Goal: Find contact information: Find contact information

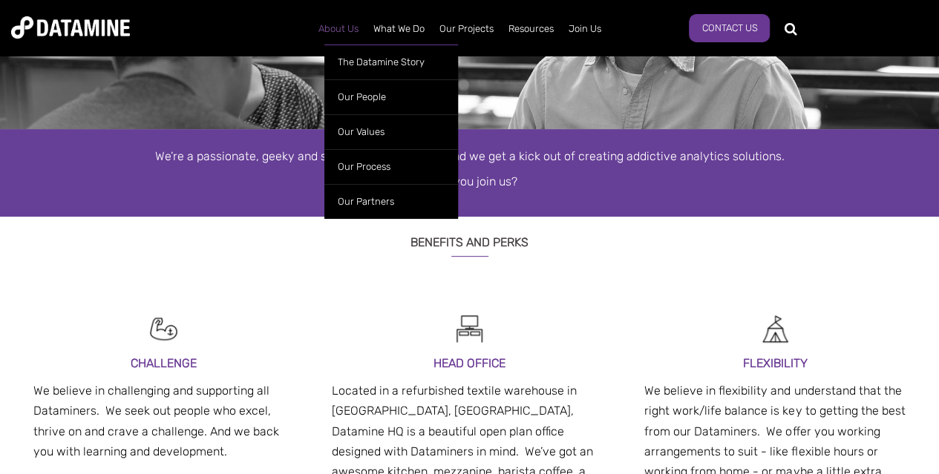
click at [330, 34] on link "About Us" at bounding box center [338, 29] width 55 height 39
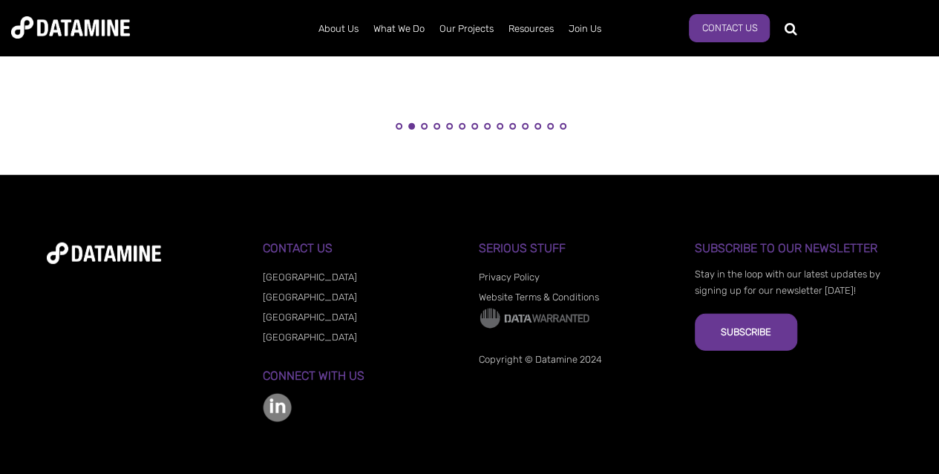
scroll to position [1959, 0]
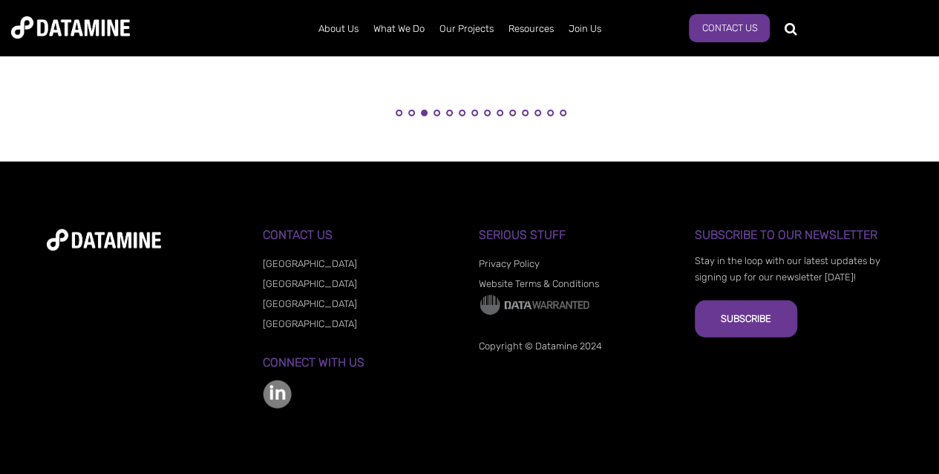
click at [295, 305] on link "[GEOGRAPHIC_DATA]" at bounding box center [310, 303] width 94 height 11
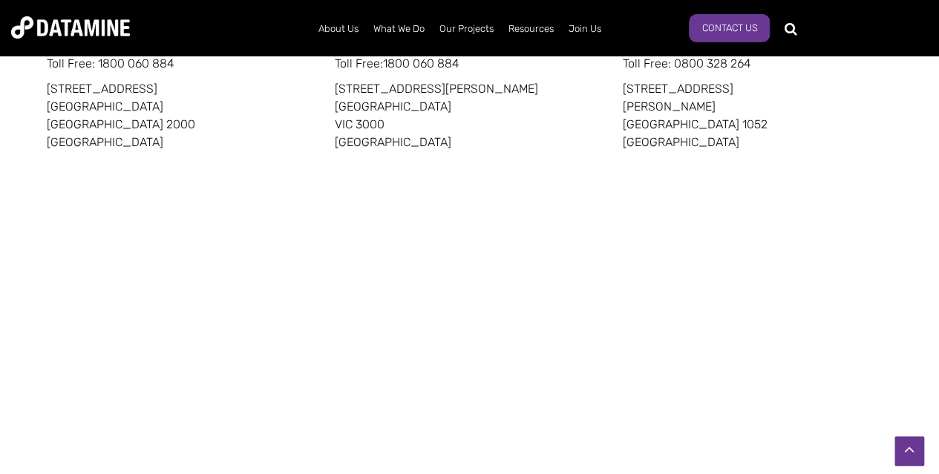
scroll to position [960, 0]
click at [832, 427] on div at bounding box center [469, 454] width 939 height 89
